Goal: Information Seeking & Learning: Learn about a topic

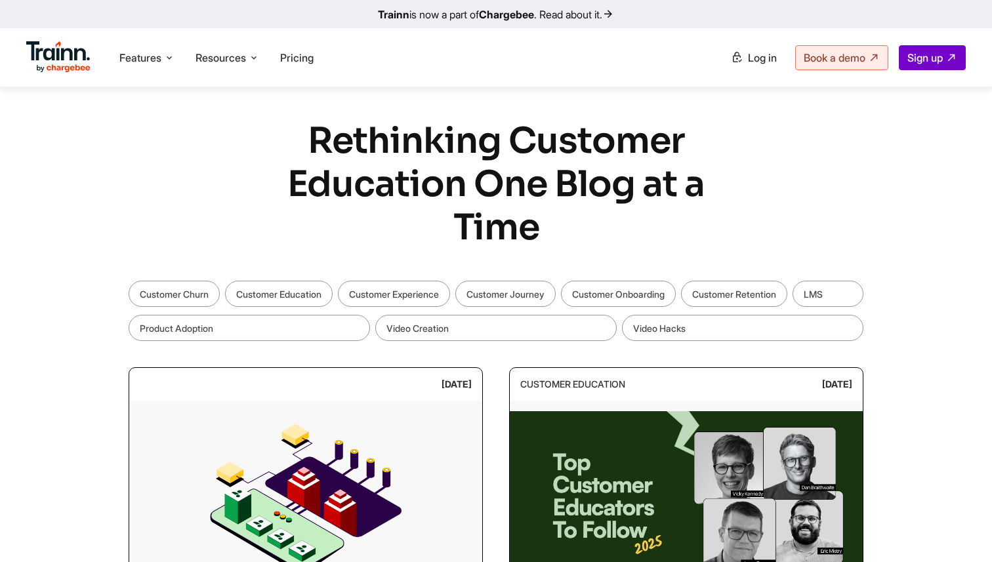
scroll to position [85, 0]
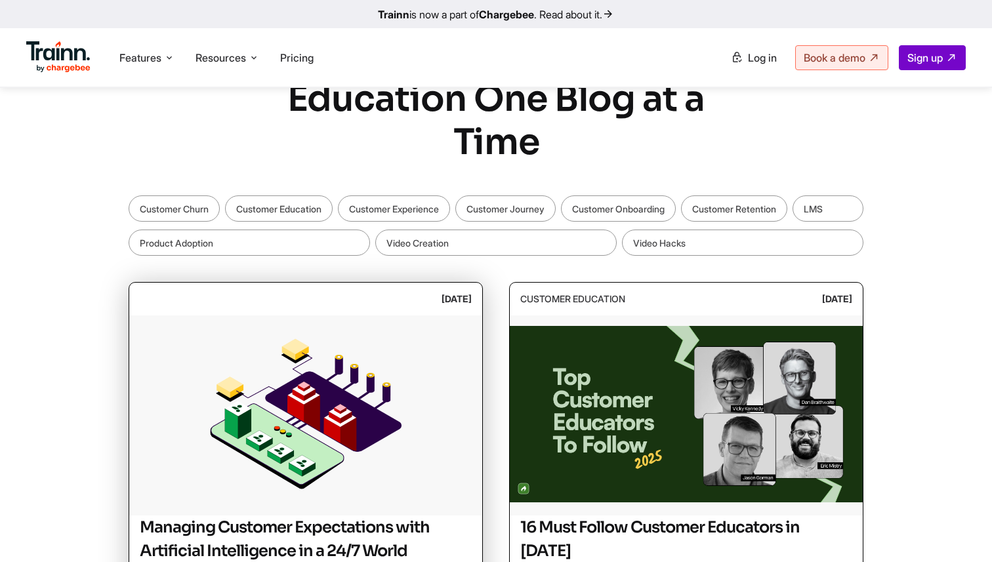
click at [325, 412] on img at bounding box center [305, 414] width 353 height 197
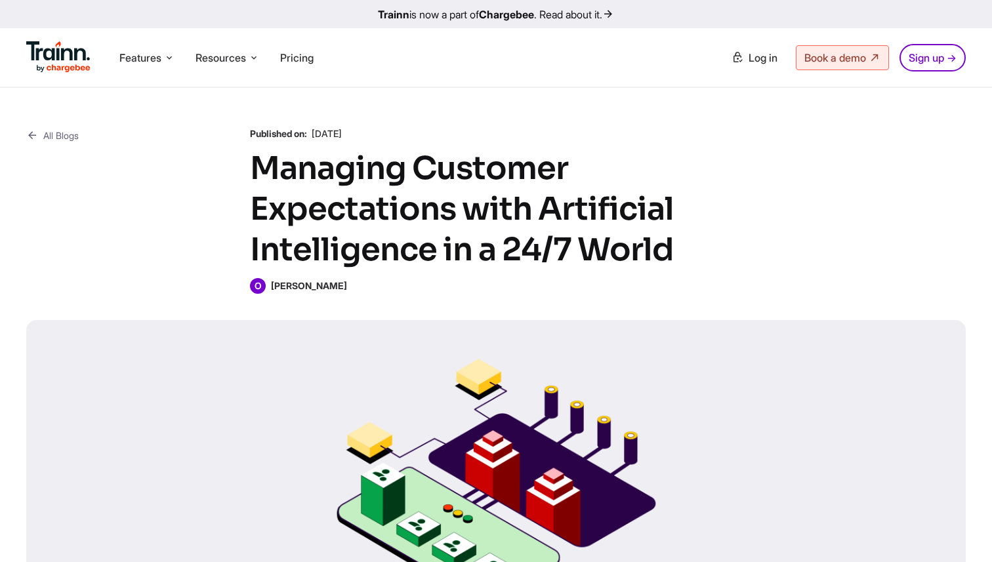
click at [300, 286] on b "[PERSON_NAME]" at bounding box center [309, 285] width 76 height 11
click at [335, 285] on b "[PERSON_NAME]" at bounding box center [353, 285] width 76 height 11
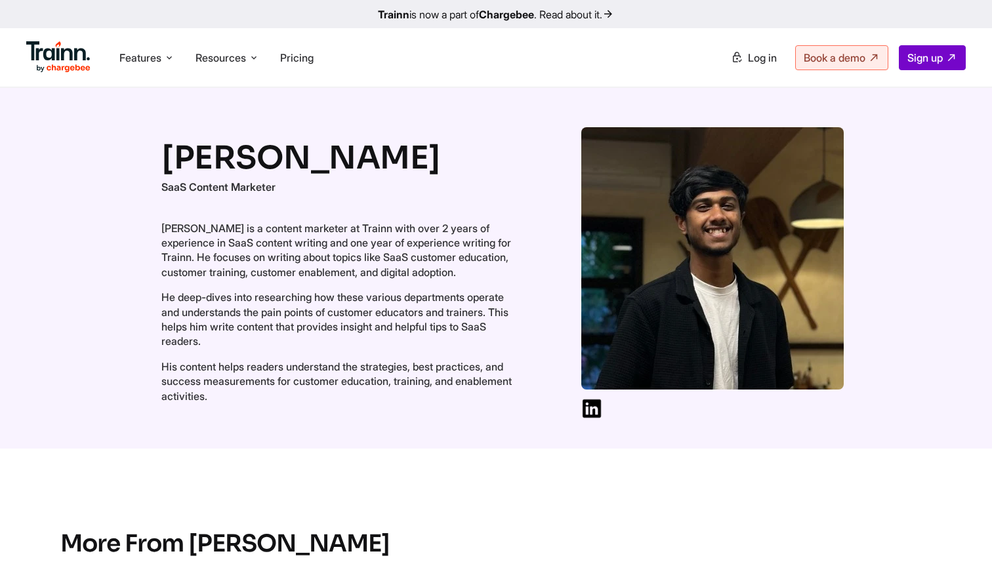
click at [242, 186] on p "SaaS Content Marketer" at bounding box center [338, 187] width 354 height 14
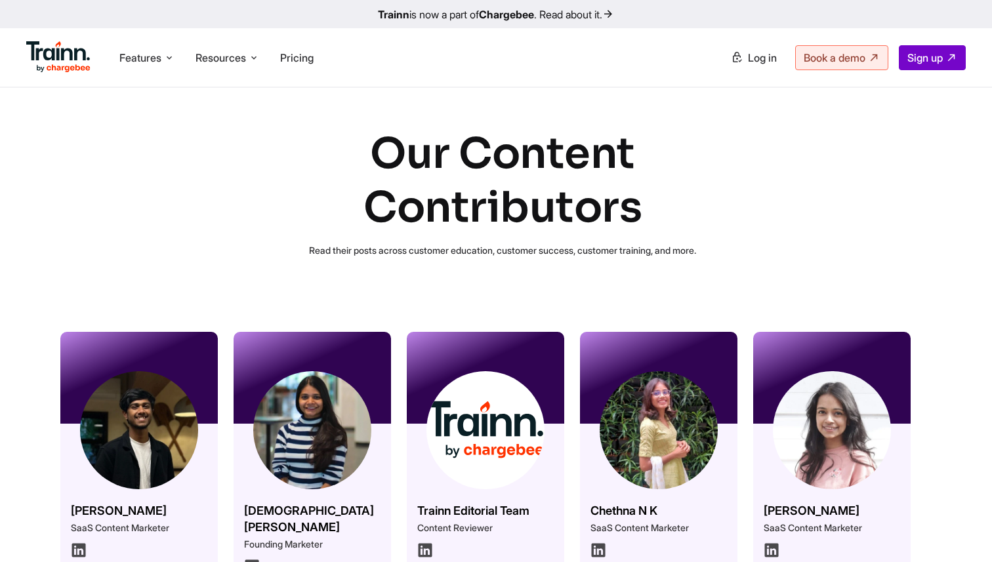
scroll to position [128, 0]
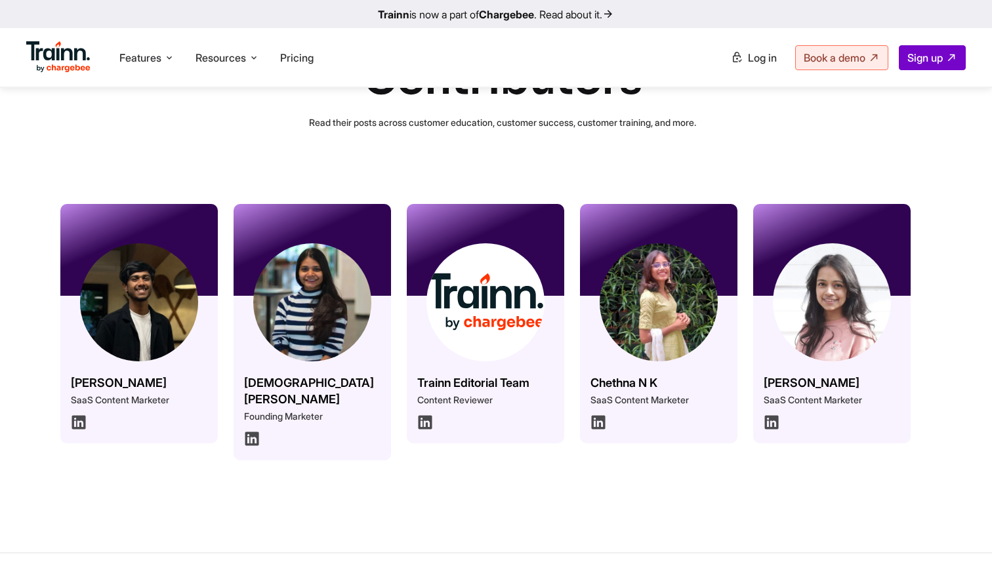
click at [511, 337] on img at bounding box center [485, 302] width 118 height 118
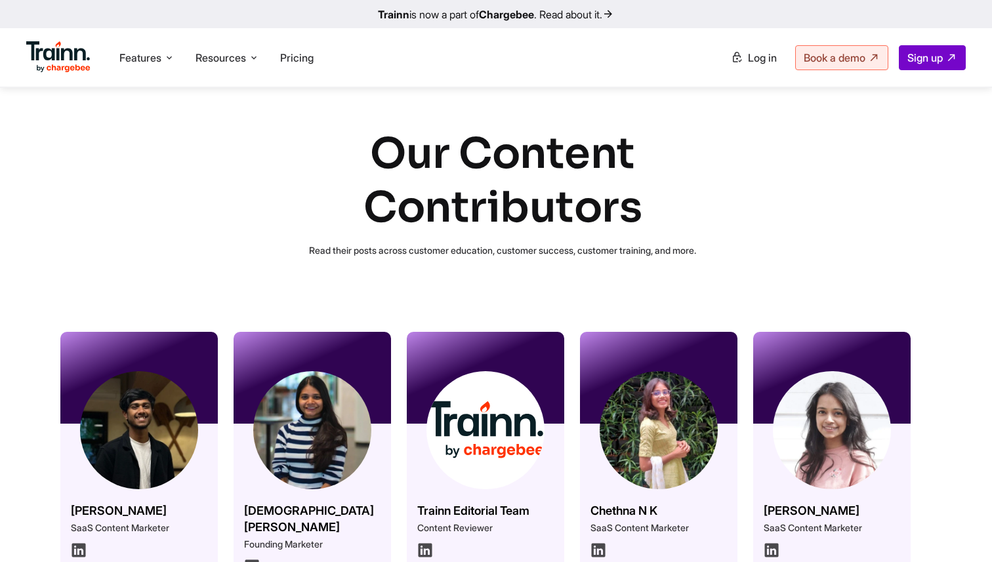
scroll to position [128, 0]
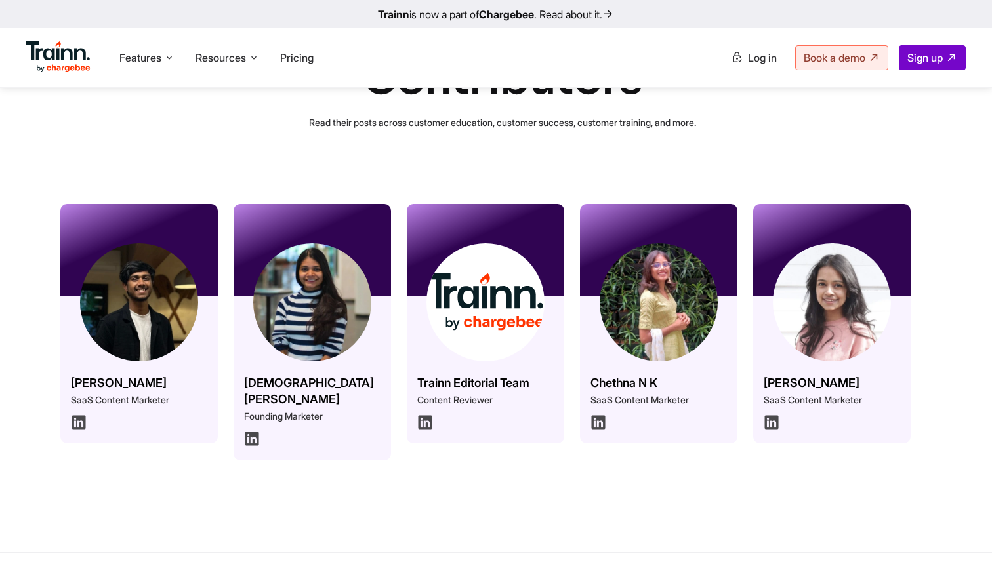
click at [459, 355] on img at bounding box center [485, 302] width 118 height 118
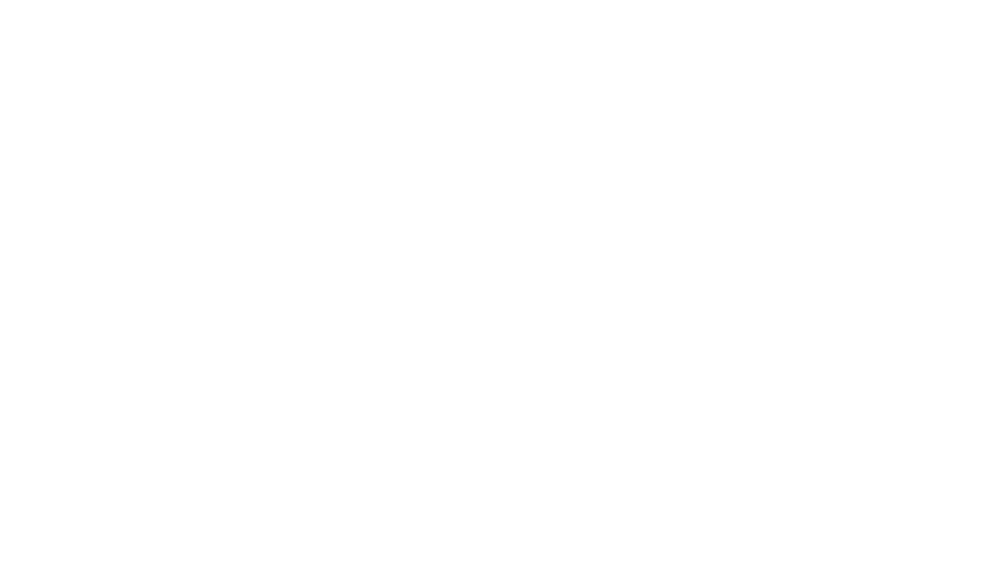
scroll to position [128, 0]
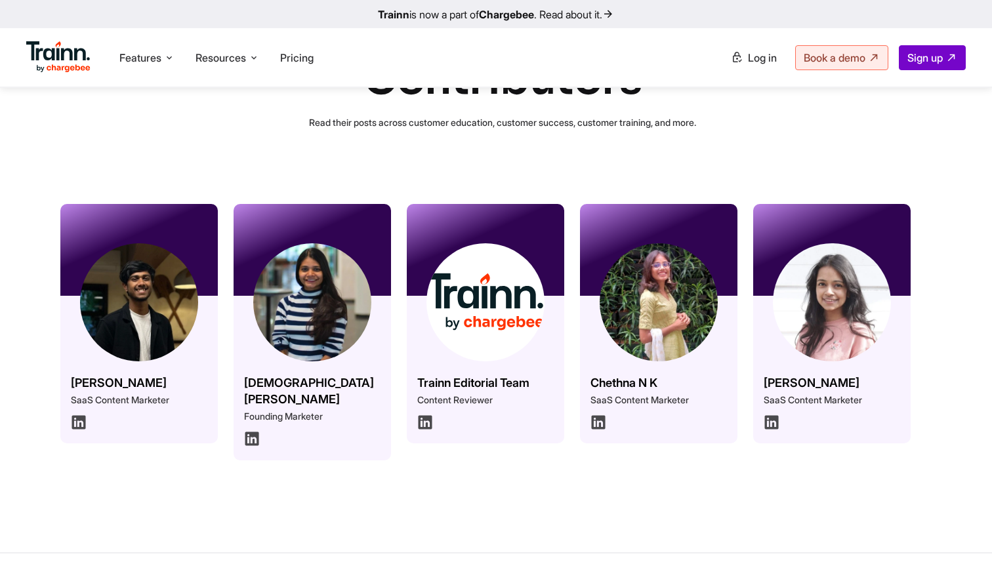
click at [831, 312] on img at bounding box center [832, 302] width 118 height 118
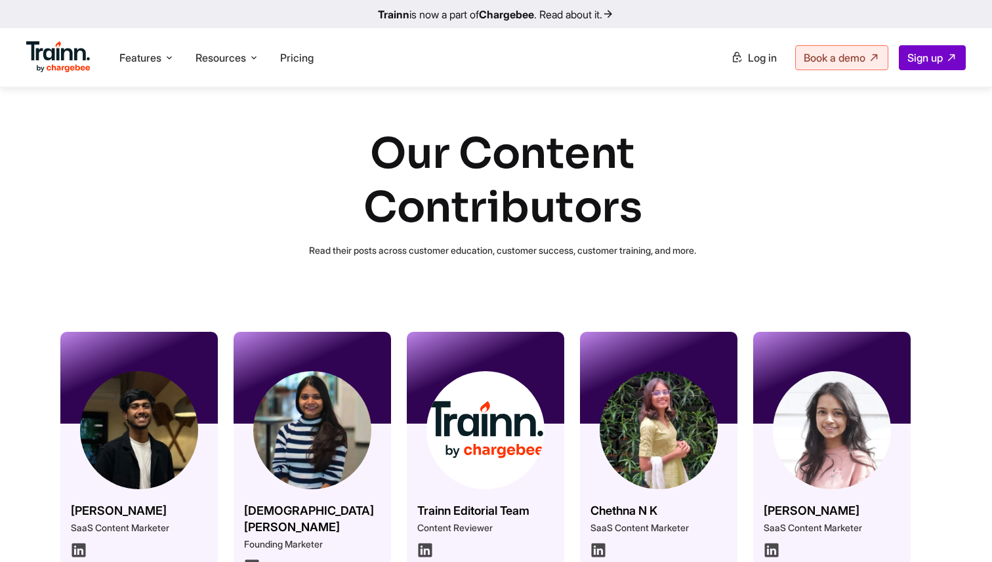
scroll to position [128, 0]
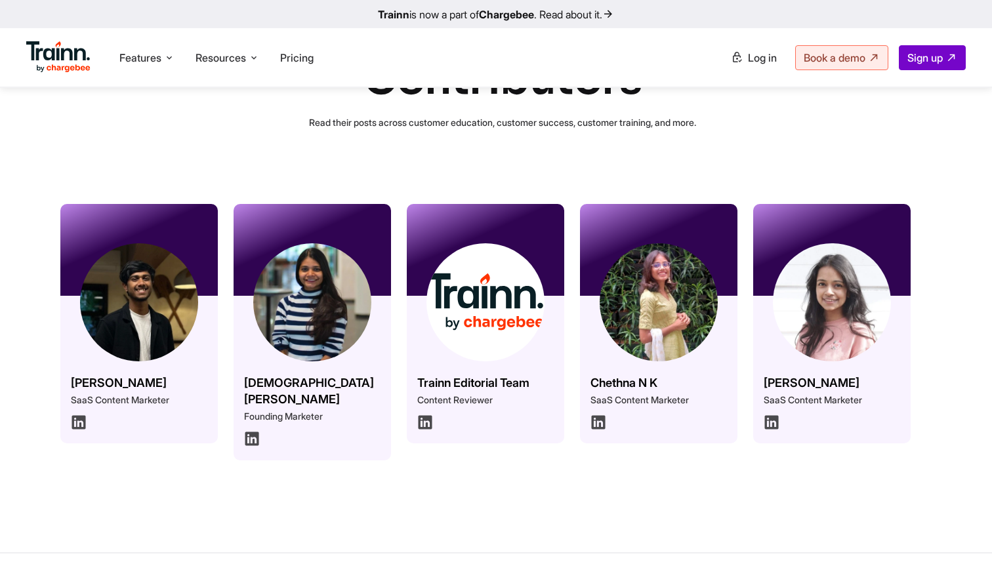
click at [483, 316] on img at bounding box center [485, 302] width 118 height 118
